Goal: Task Accomplishment & Management: Manage account settings

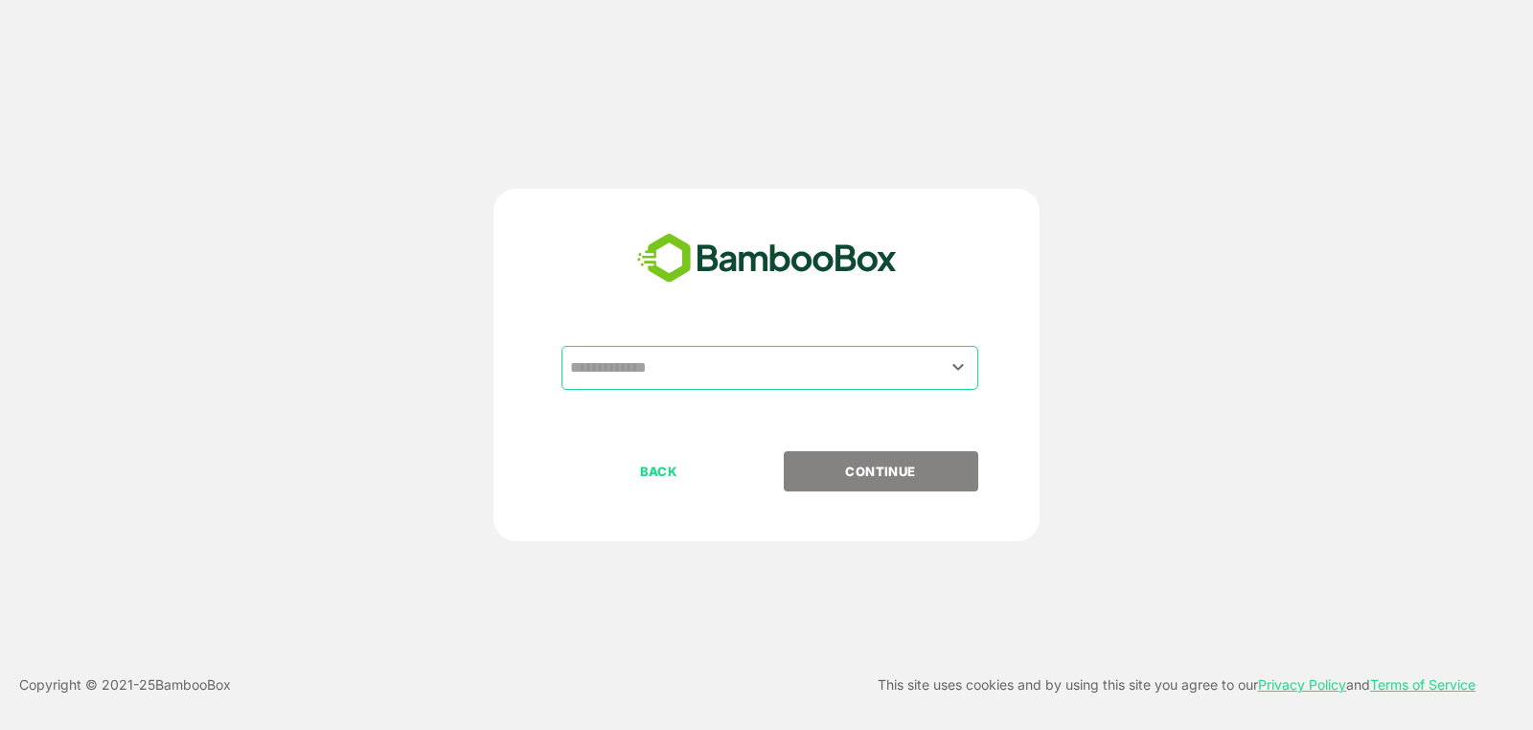
click at [709, 368] on input "text" at bounding box center [769, 368] width 409 height 36
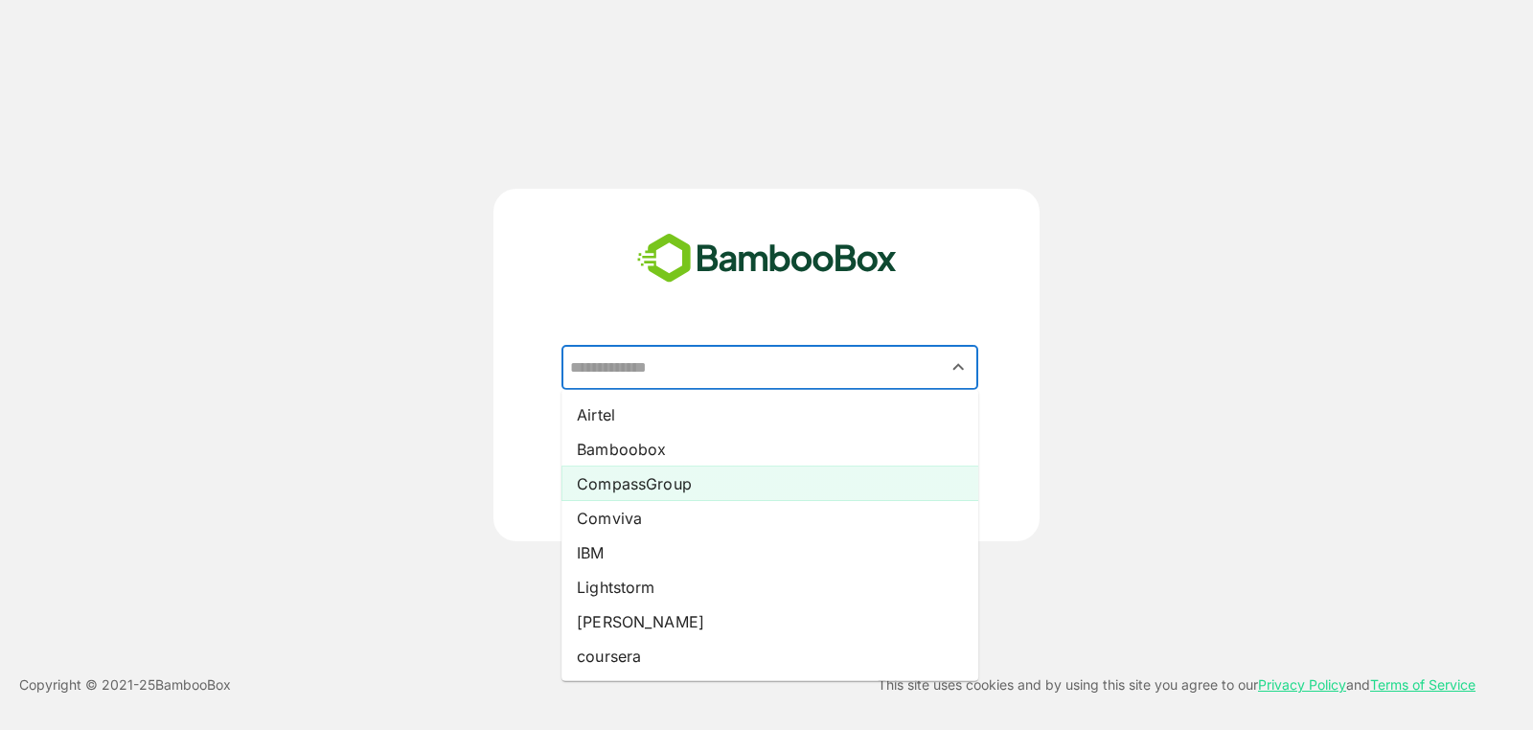
click at [680, 481] on li "CompassGroup" at bounding box center [769, 484] width 417 height 34
type input "**********"
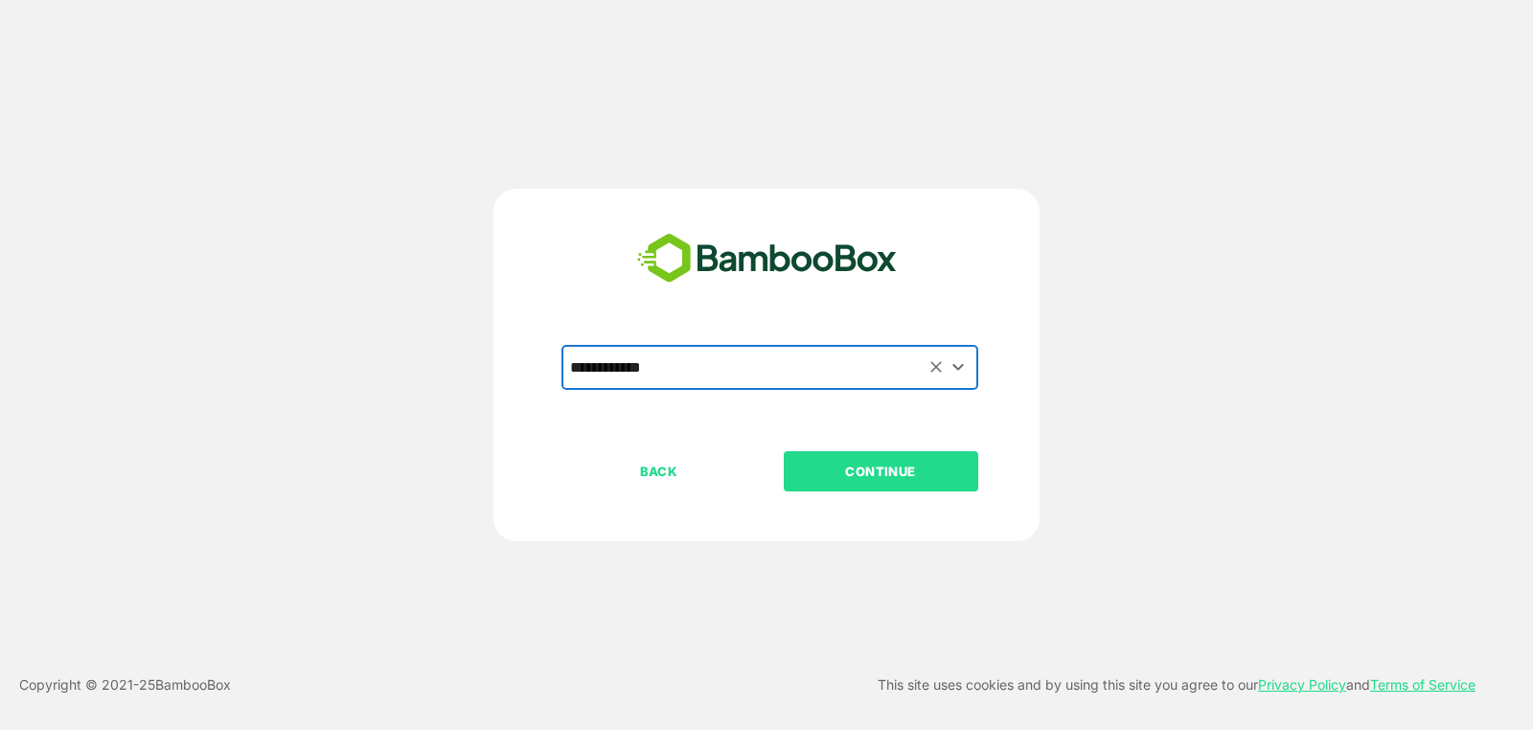
click at [866, 473] on p "CONTINUE" at bounding box center [881, 471] width 192 height 21
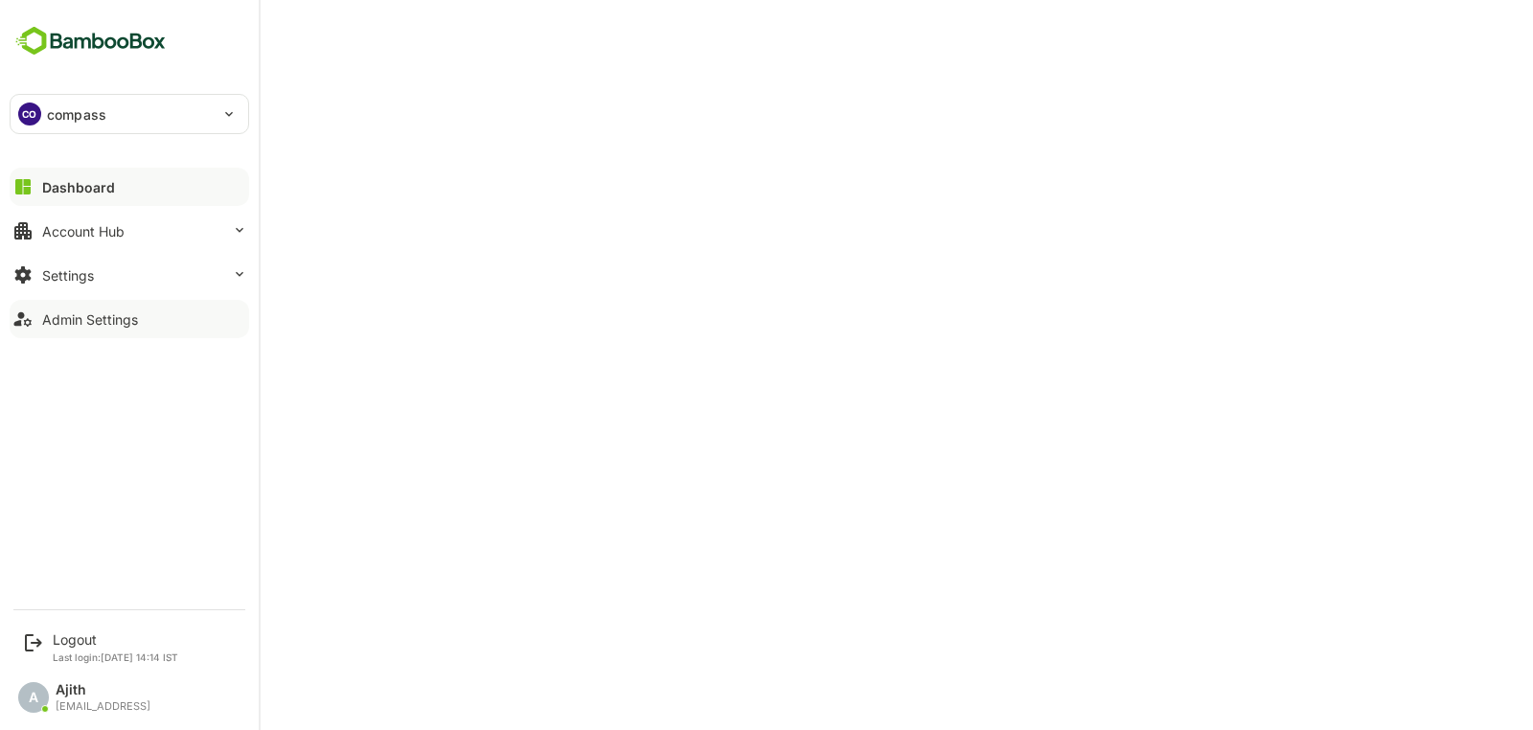
click at [42, 316] on div "Admin Settings" at bounding box center [90, 319] width 96 height 16
click at [104, 325] on div "Admin Settings" at bounding box center [90, 319] width 96 height 16
click at [163, 265] on button "Settings" at bounding box center [130, 275] width 240 height 38
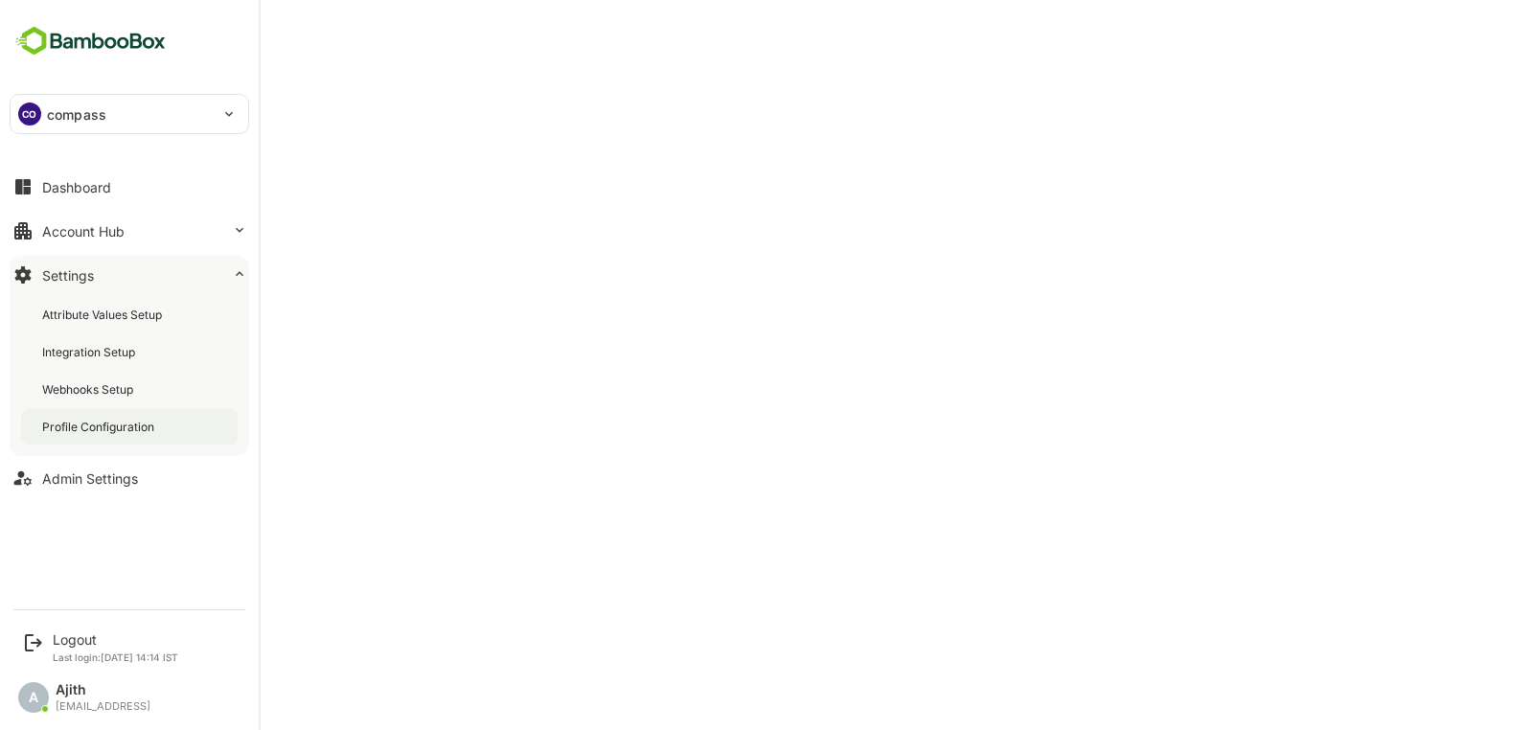
click at [142, 430] on div "Profile Configuration" at bounding box center [100, 427] width 116 height 16
